Goal: Navigation & Orientation: Find specific page/section

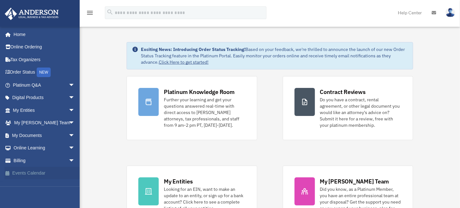
scroll to position [127, 0]
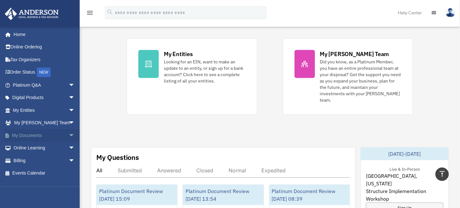
click at [27, 134] on link "My Documents arrow_drop_down" at bounding box center [44, 135] width 80 height 13
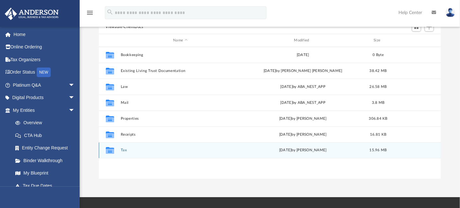
scroll to position [64, 0]
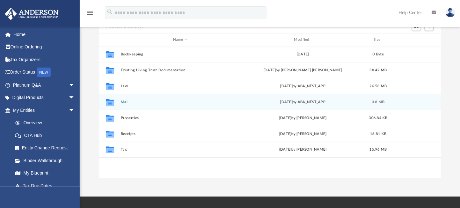
click at [125, 101] on button "Mail" at bounding box center [179, 102] width 119 height 4
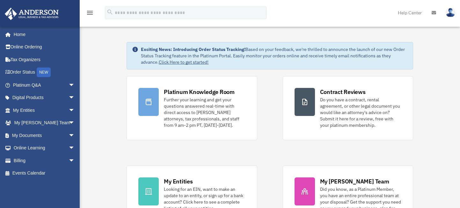
scroll to position [127, 0]
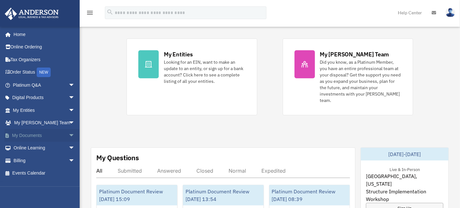
click at [23, 138] on link "My Documents arrow_drop_down" at bounding box center [44, 135] width 80 height 13
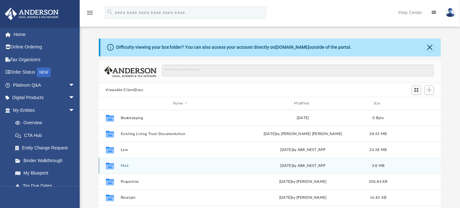
scroll to position [140, 337]
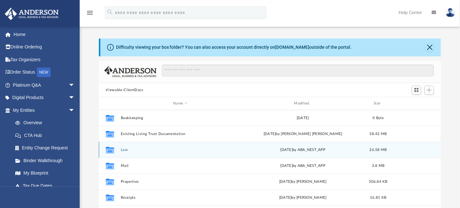
click at [123, 149] on button "Law" at bounding box center [179, 150] width 119 height 4
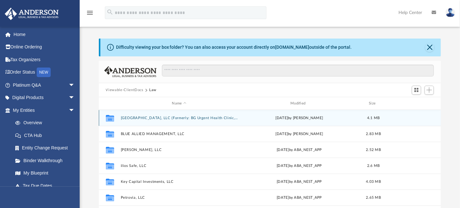
click at [142, 116] on button "Bell Gardens Health Center, LLC (Formerly: BG Urgent Health Clinic, LLC)" at bounding box center [178, 118] width 117 height 4
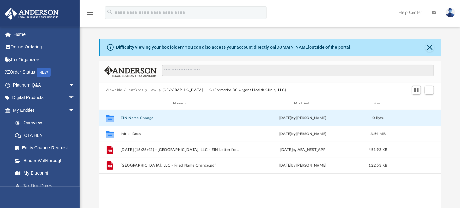
click at [136, 117] on button "EIN Name Change" at bounding box center [179, 118] width 119 height 4
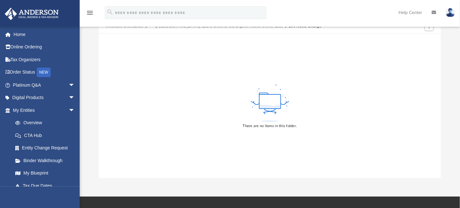
scroll to position [0, 0]
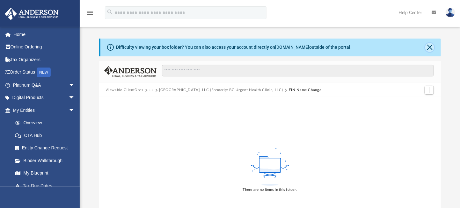
click at [429, 47] on button "Close" at bounding box center [429, 47] width 9 height 9
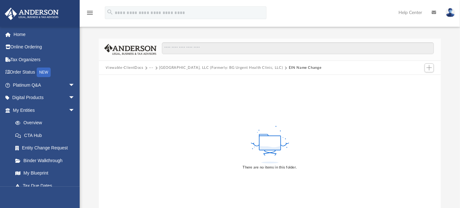
click at [199, 68] on button "Bell Gardens Health Center, LLC (Formerly: BG Urgent Health Clinic, LLC)" at bounding box center [221, 68] width 124 height 6
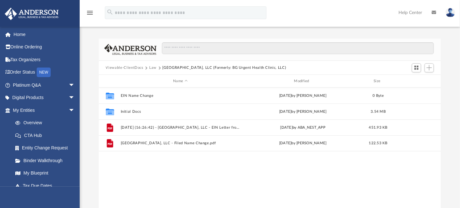
scroll to position [140, 337]
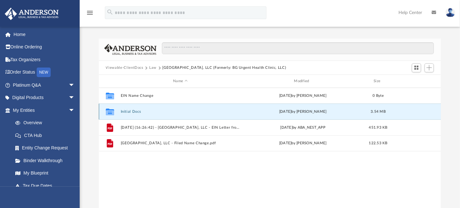
click at [133, 112] on button "Initial Docs" at bounding box center [179, 112] width 119 height 4
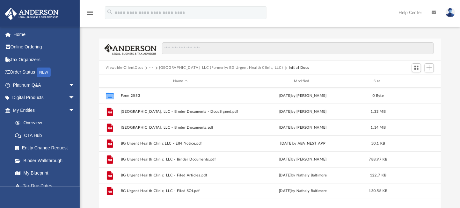
click at [169, 67] on button "Bell Gardens Health Center, LLC (Formerly: BG Urgent Health Clinic, LLC)" at bounding box center [221, 68] width 124 height 6
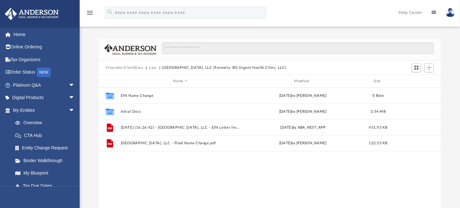
click at [152, 67] on button "Law" at bounding box center [152, 68] width 7 height 6
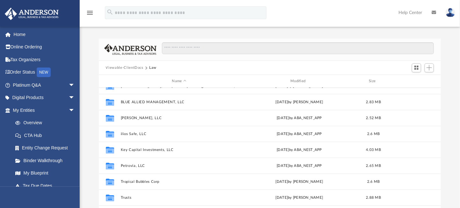
scroll to position [11, 0]
